Goal: Information Seeking & Learning: Understand process/instructions

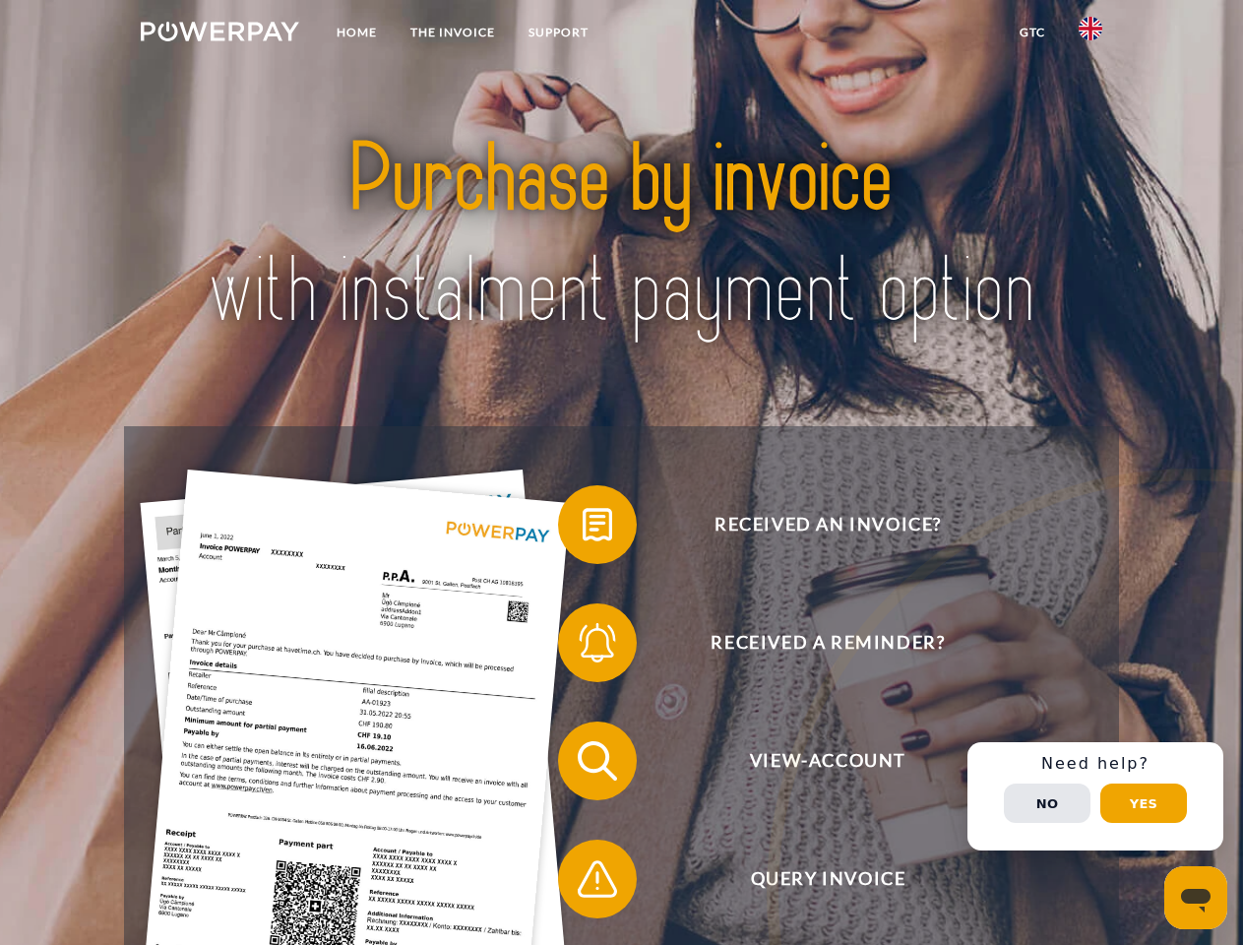
click at [220, 34] on img at bounding box center [220, 32] width 158 height 20
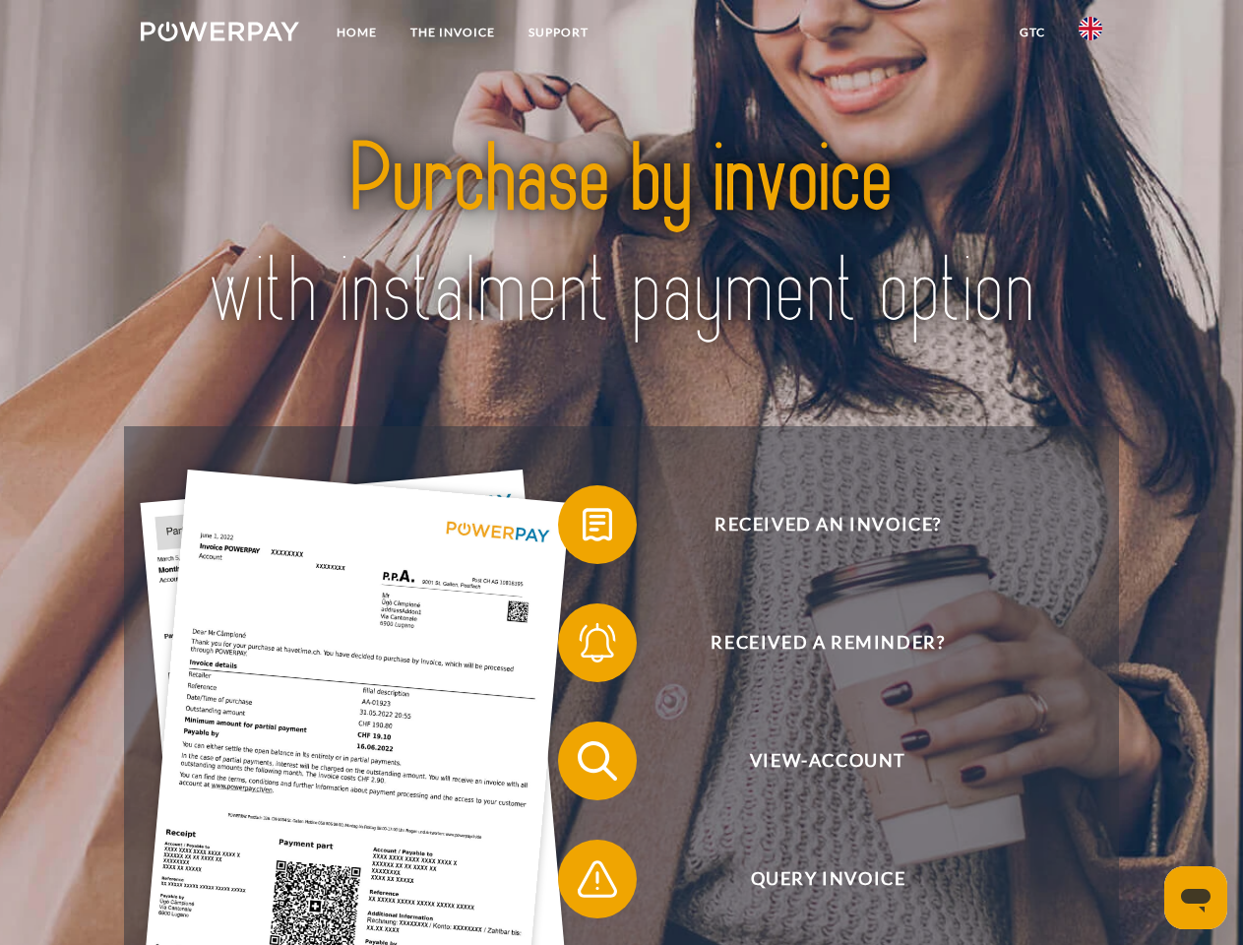
click at [1091, 34] on img at bounding box center [1091, 29] width 24 height 24
click at [1032, 32] on link "GTC" at bounding box center [1032, 32] width 59 height 35
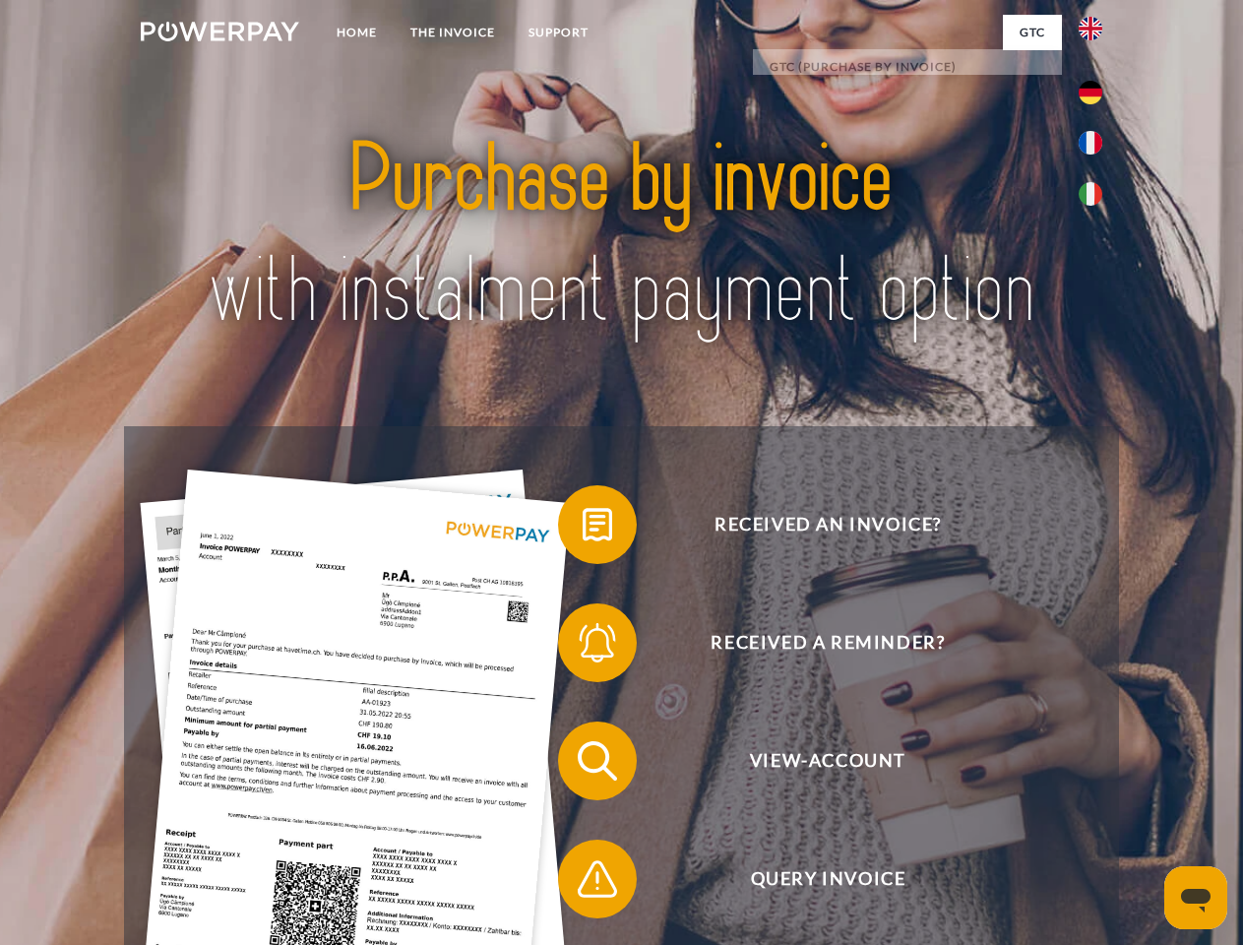
click at [583, 529] on span at bounding box center [568, 524] width 98 height 98
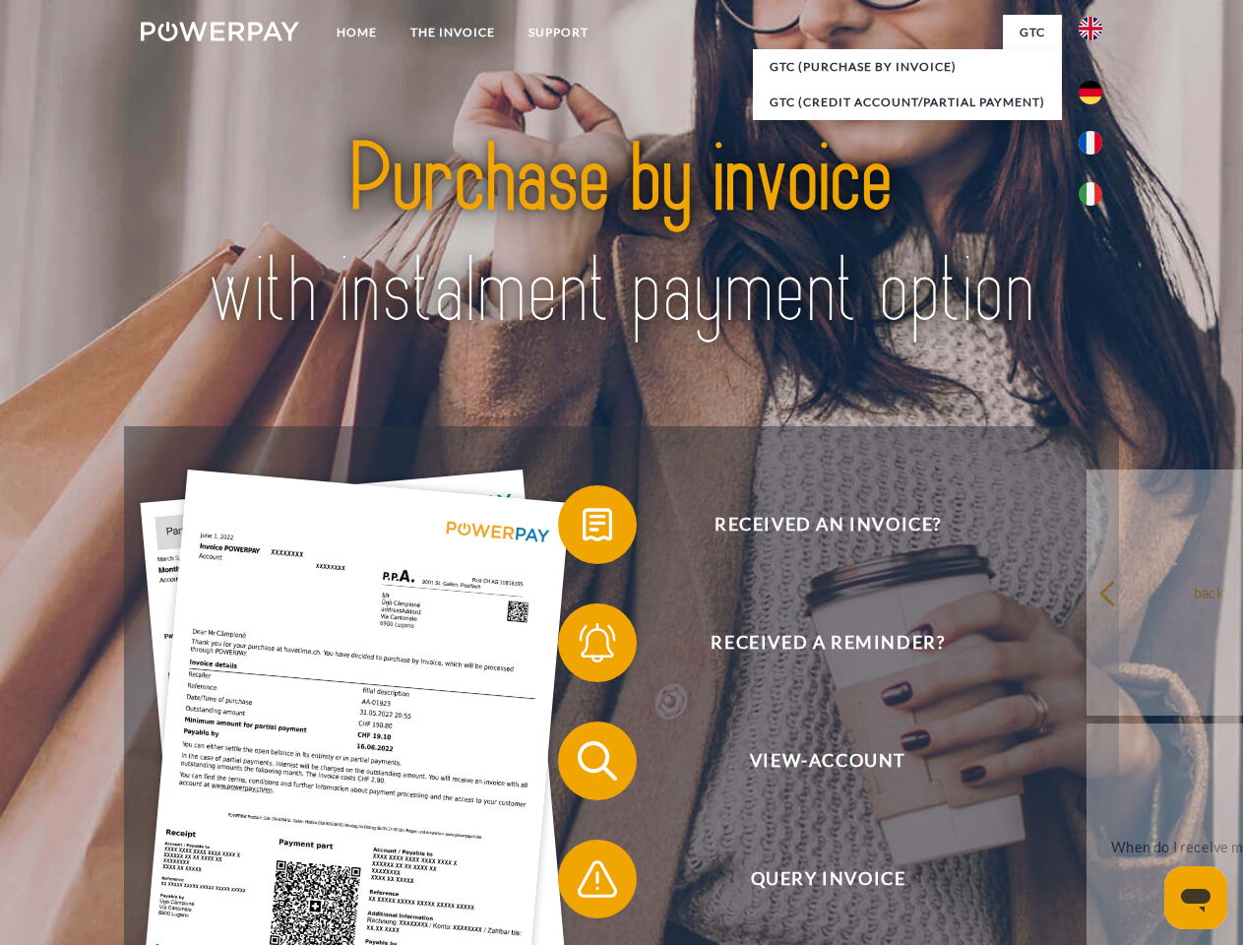
click at [583, 647] on span at bounding box center [568, 643] width 98 height 98
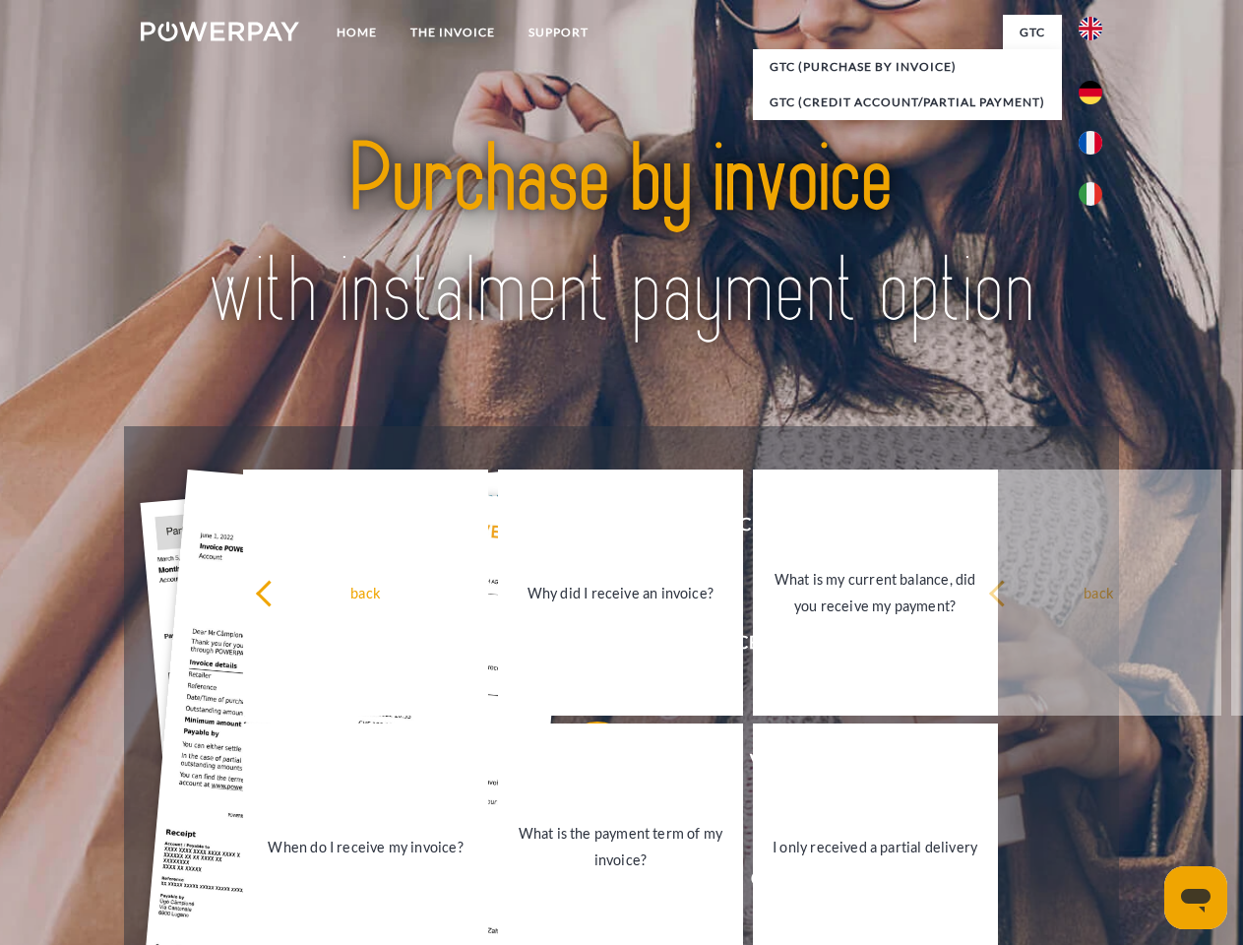
click at [583, 765] on link "What is the payment term of my invoice?" at bounding box center [620, 847] width 245 height 246
click at [583, 883] on span at bounding box center [568, 879] width 98 height 98
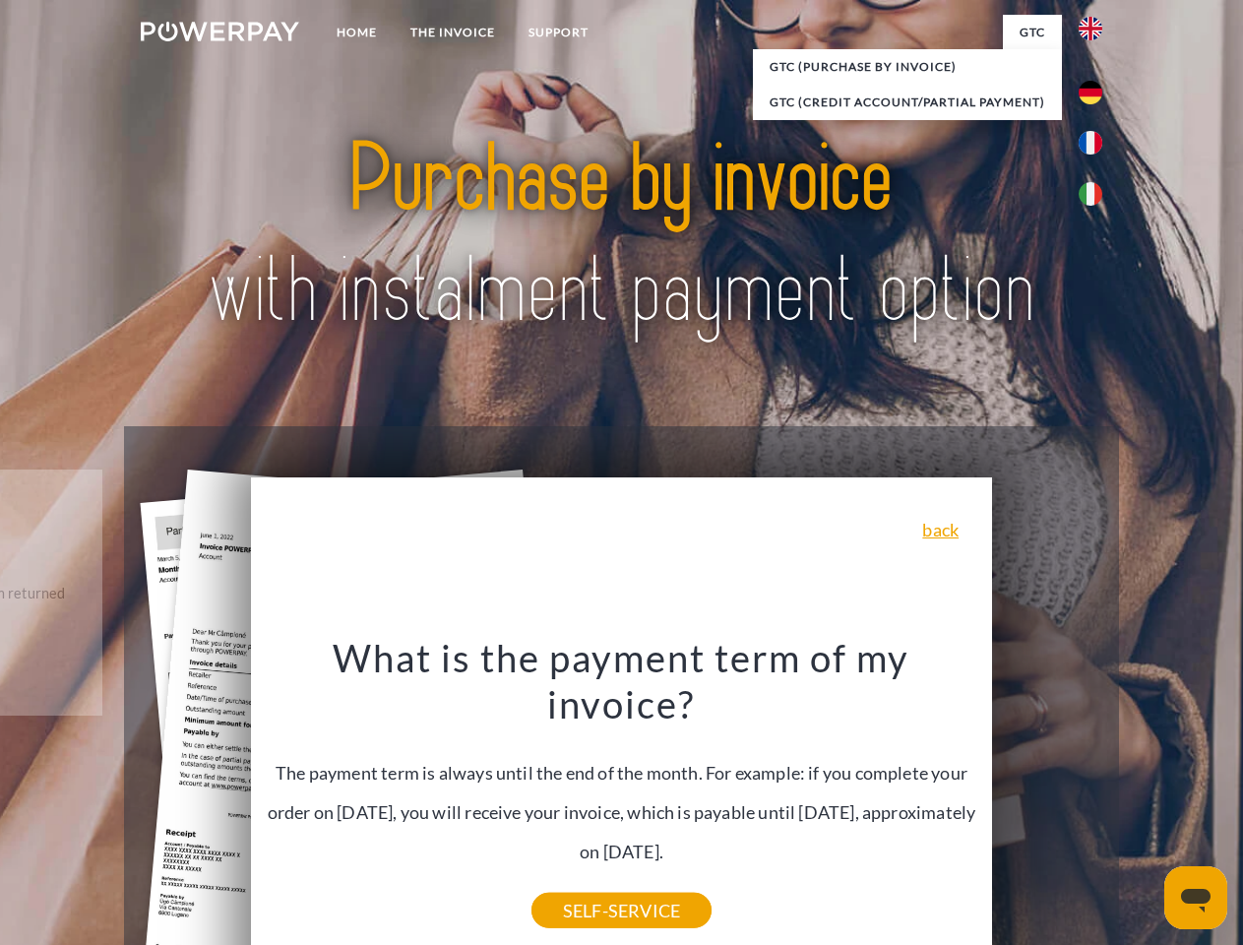
click at [1096, 796] on div "Received an invoice? Received a reminder? View-Account Query Invoice" at bounding box center [621, 820] width 994 height 788
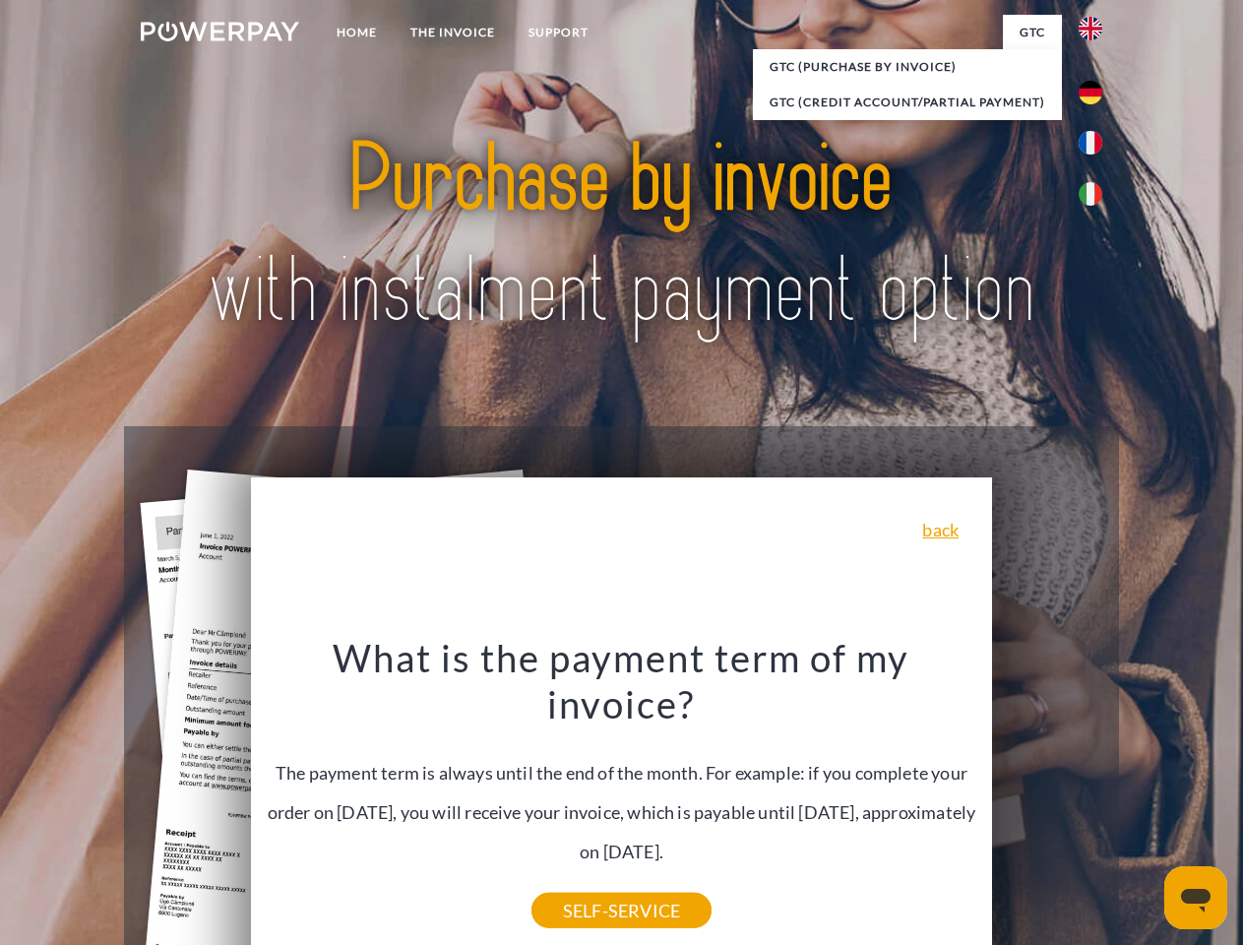
click at [1047, 800] on span "View-Account" at bounding box center [828, 761] width 482 height 79
click at [1144, 803] on header "Home THE INVOICE Support" at bounding box center [621, 680] width 1243 height 1360
